Goal: Check status: Check status

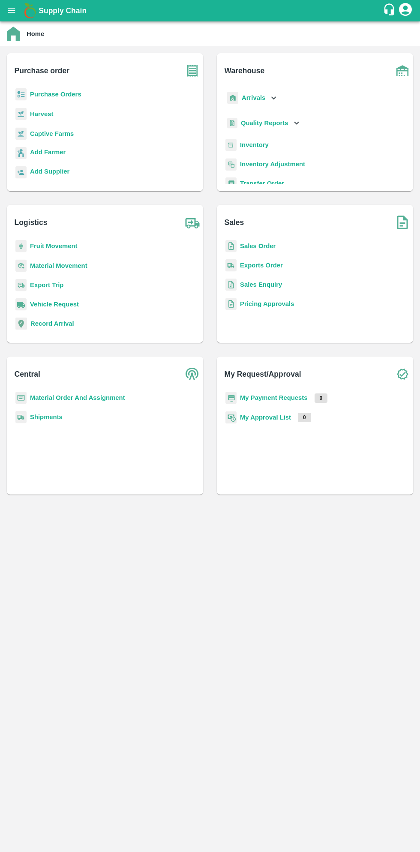
click at [18, 18] on button "open drawer" at bounding box center [12, 11] width 20 height 20
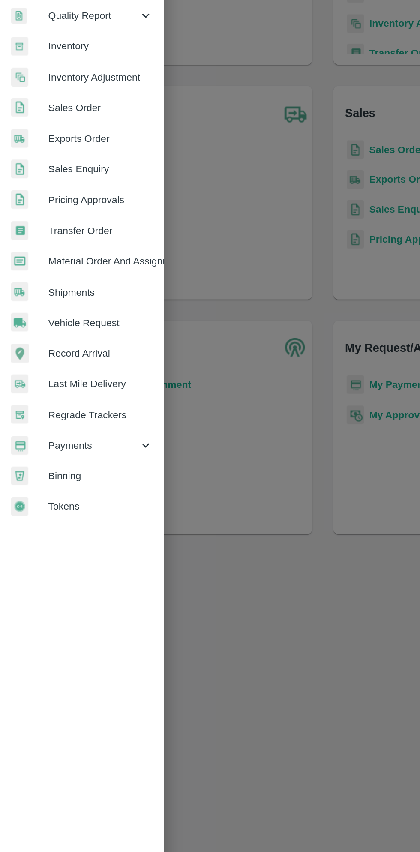
click at [54, 433] on span "Payments" at bounding box center [62, 437] width 58 height 9
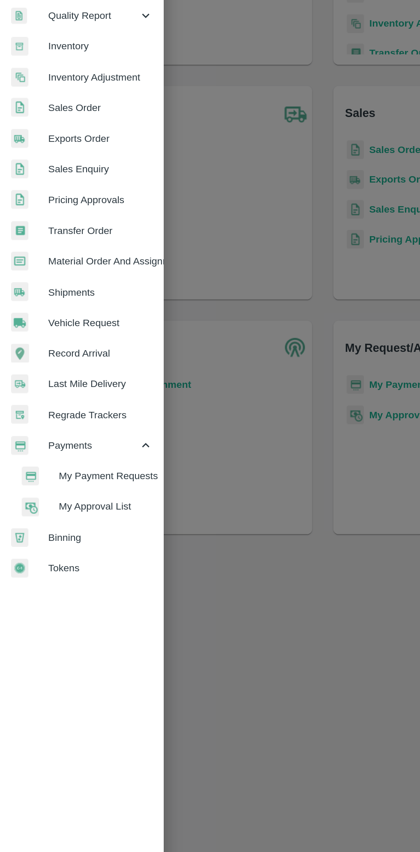
click at [72, 462] on li "My Payment Requests" at bounding box center [57, 457] width 100 height 20
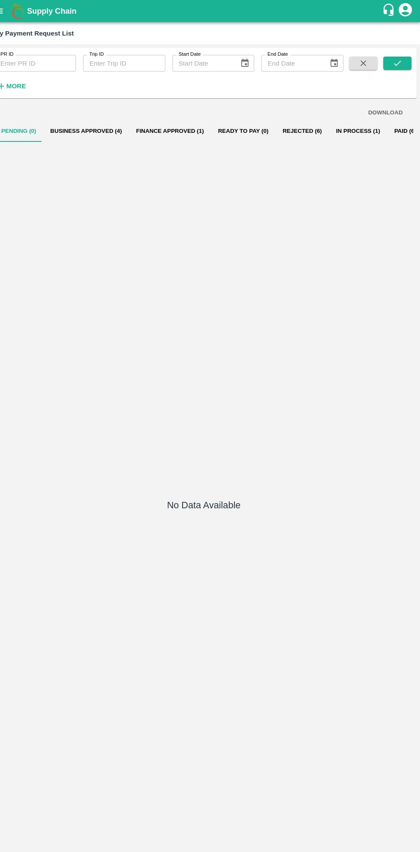
click at [114, 127] on button "Business Approved (4)" at bounding box center [95, 127] width 83 height 21
